Goal: Navigation & Orientation: Understand site structure

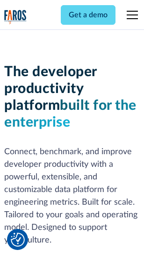
scroll to position [141, 0]
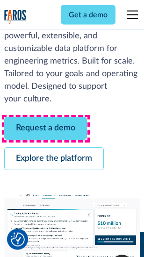
click at [46, 129] on link "Request a demo" at bounding box center [45, 128] width 83 height 23
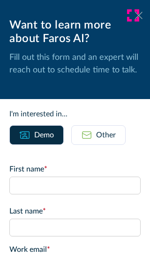
click at [135, 15] on icon at bounding box center [138, 15] width 7 height 7
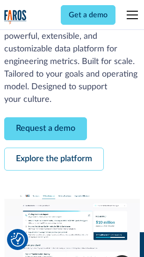
scroll to position [171, 0]
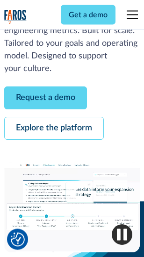
click at [54, 129] on link "Explore the platform" at bounding box center [54, 128] width 100 height 23
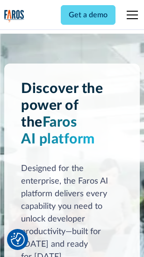
scroll to position [7123, 0]
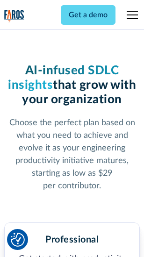
scroll to position [1485, 0]
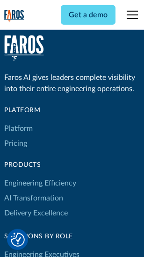
click at [18, 129] on link "Platform" at bounding box center [18, 128] width 29 height 15
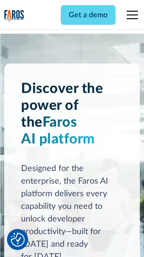
scroll to position [7423, 0]
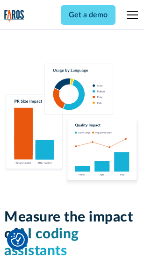
scroll to position [5850, 0]
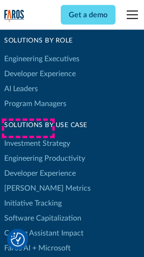
click at [28, 181] on link "[PERSON_NAME] Metrics" at bounding box center [47, 188] width 86 height 15
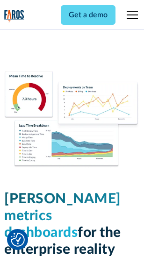
scroll to position [4142, 0]
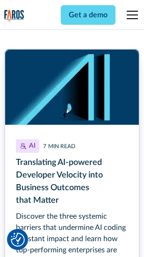
scroll to position [4235, 0]
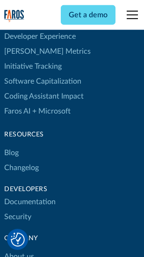
click at [21, 160] on link "Changelog" at bounding box center [21, 167] width 35 height 15
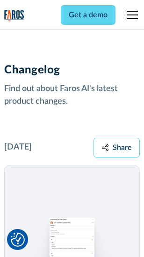
scroll to position [11464, 0]
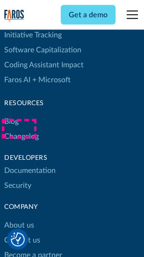
click at [19, 218] on link "About us" at bounding box center [19, 225] width 30 height 15
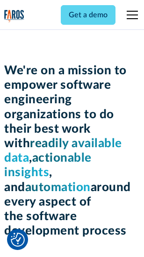
scroll to position [3236, 0]
